Goal: Information Seeking & Learning: Check status

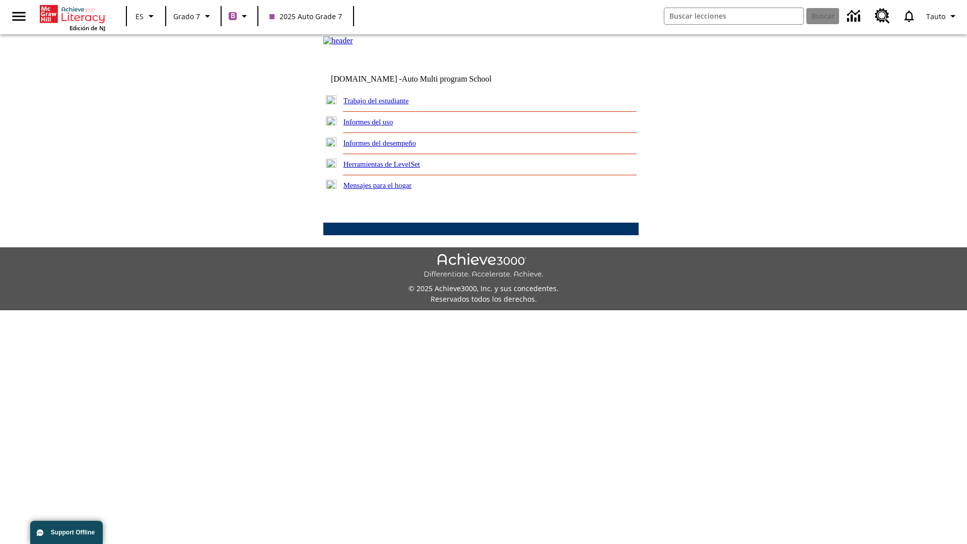
click at [393, 147] on link "Informes del desempeño" at bounding box center [379, 143] width 73 height 8
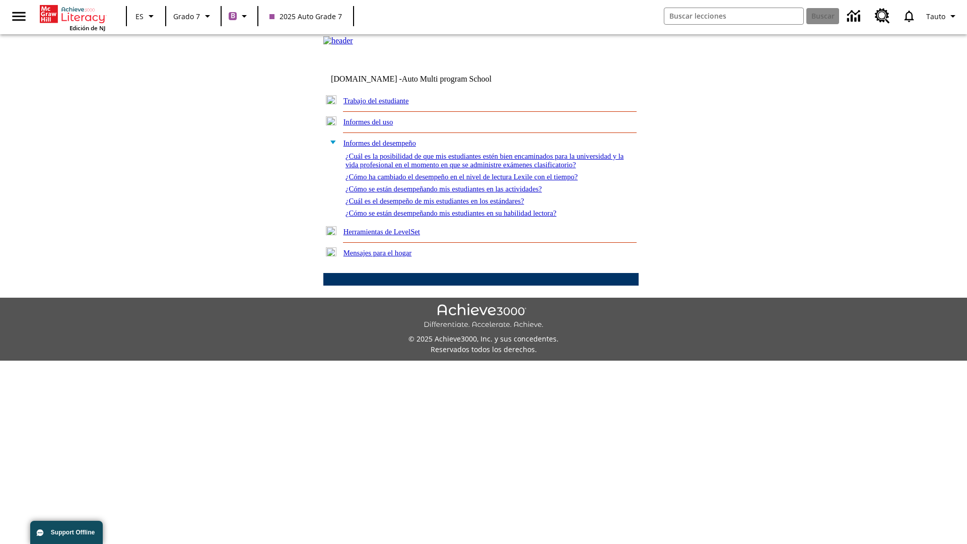
click at [469, 217] on link "¿Cómo se están desempeñando mis estudiantes en su habilidad lectora?" at bounding box center [450, 213] width 211 height 8
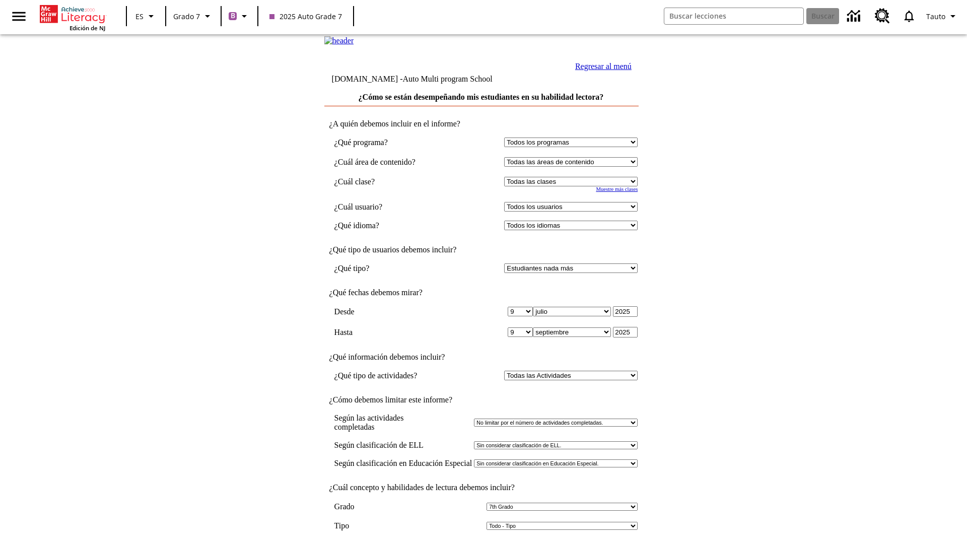
select select "2"
click at [481, 543] on input "Ver Informe" at bounding box center [481, 554] width 46 height 11
select select "2349292"
